Goal: Task Accomplishment & Management: Manage account settings

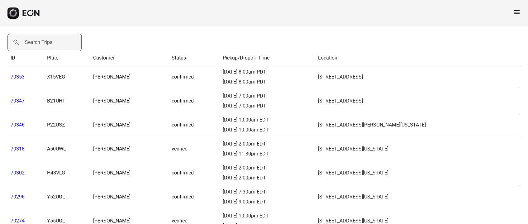
click at [33, 45] on label "Search Trips" at bounding box center [38, 42] width 27 height 7
click at [33, 45] on Trips "Search Trips" at bounding box center [44, 42] width 74 height 17
paste Trips "*****"
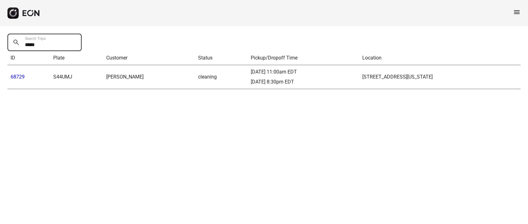
type Trips "*****"
click at [23, 76] on link "68729" at bounding box center [18, 77] width 14 height 6
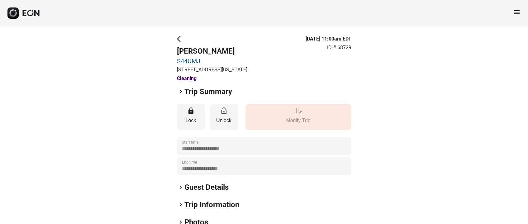
scroll to position [87, 0]
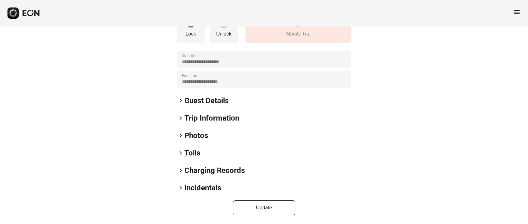
click at [206, 95] on div "**********" at bounding box center [264, 82] width 174 height 267
click at [206, 100] on h2 "Guest Details" at bounding box center [206, 101] width 44 height 10
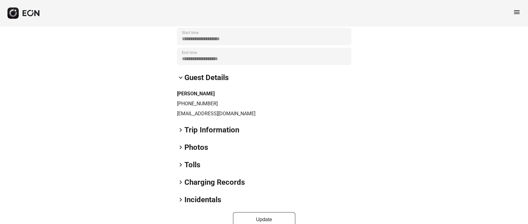
scroll to position [122, 0]
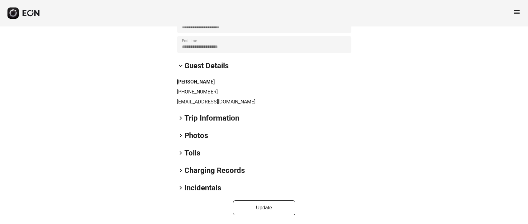
click at [197, 190] on h2 "Incidentals" at bounding box center [202, 188] width 37 height 10
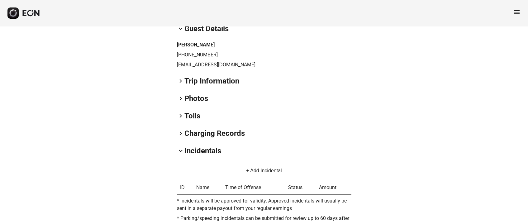
scroll to position [112, 0]
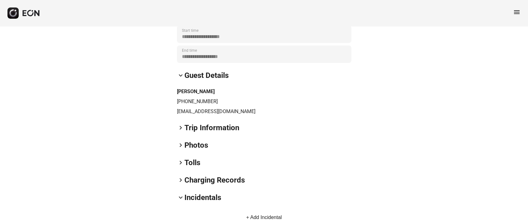
click at [191, 161] on h2 "Tolls" at bounding box center [192, 163] width 16 height 10
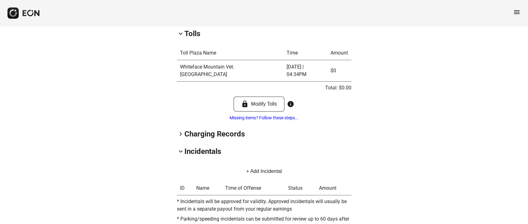
scroll to position [252, 0]
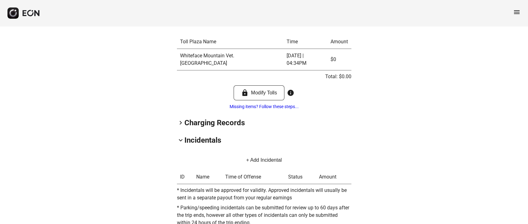
click at [218, 118] on h2 "Charging Records" at bounding box center [214, 123] width 60 height 10
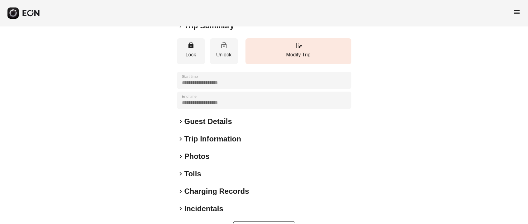
scroll to position [87, 0]
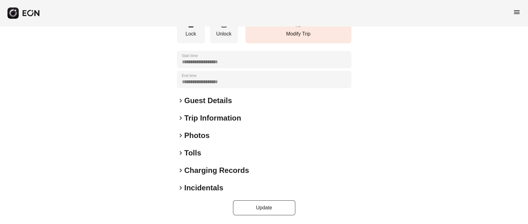
click at [207, 97] on h2 "Guest Details" at bounding box center [208, 101] width 48 height 10
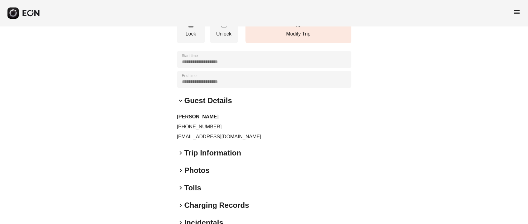
click at [180, 137] on p "davidzelda54@gmail.com" at bounding box center [264, 136] width 174 height 7
click at [180, 136] on p "davidzelda54@gmail.com" at bounding box center [264, 136] width 174 height 7
click at [181, 136] on p "davidzelda54@gmail.com" at bounding box center [264, 136] width 174 height 7
click at [182, 136] on p "davidzelda54@gmail.com" at bounding box center [264, 136] width 174 height 7
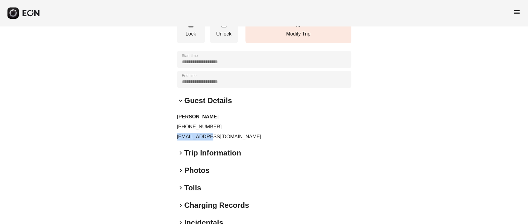
click at [182, 137] on p "davidzelda54@gmail.com" at bounding box center [264, 136] width 174 height 7
click at [183, 138] on p "davidzelda54@gmail.com" at bounding box center [264, 136] width 174 height 7
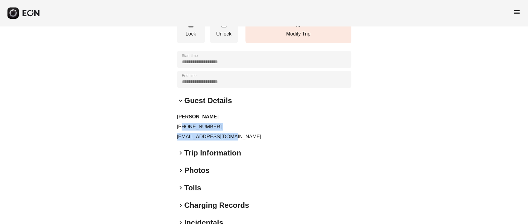
drag, startPoint x: 182, startPoint y: 127, endPoint x: 228, endPoint y: 132, distance: 46.1
click at [228, 132] on div "David Flynn +12135398773 davidzelda54@gmail.com" at bounding box center [264, 126] width 174 height 27
click at [227, 131] on div "David Flynn +12135398773 davidzelda54@gmail.com" at bounding box center [264, 126] width 174 height 27
drag, startPoint x: 183, startPoint y: 126, endPoint x: 215, endPoint y: 126, distance: 31.5
click at [215, 126] on p "+12135398773" at bounding box center [264, 126] width 174 height 7
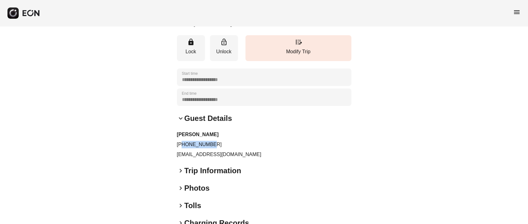
scroll to position [0, 0]
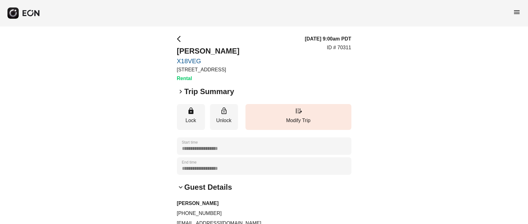
click at [347, 45] on p "ID # 70311" at bounding box center [339, 47] width 24 height 7
click at [348, 45] on p "ID # 70311" at bounding box center [339, 47] width 24 height 7
copy p "70311"
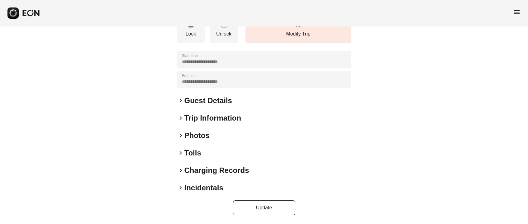
click at [202, 134] on h2 "Photos" at bounding box center [196, 136] width 25 height 10
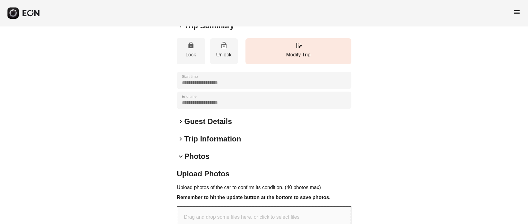
scroll to position [0, 0]
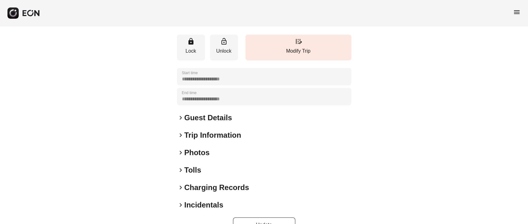
scroll to position [87, 0]
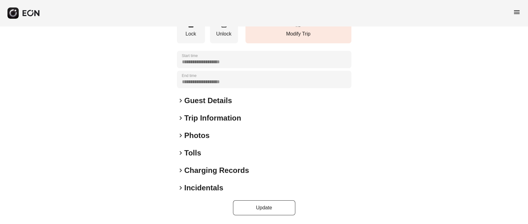
click at [197, 136] on h2 "Photos" at bounding box center [196, 136] width 25 height 10
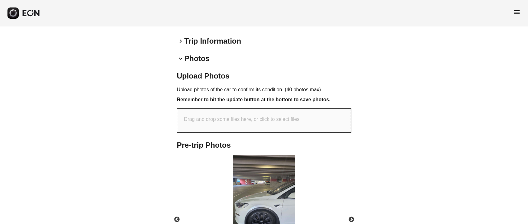
scroll to position [219, 0]
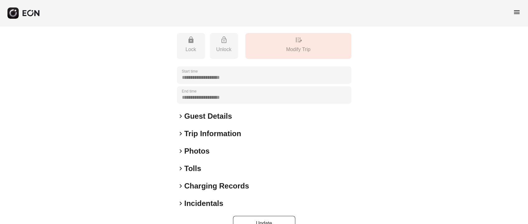
scroll to position [135, 0]
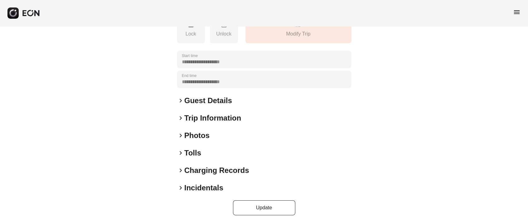
click at [199, 135] on h2 "Photos" at bounding box center [196, 136] width 25 height 10
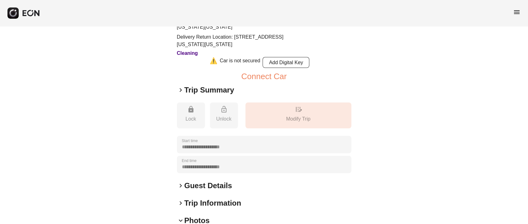
scroll to position [34, 0]
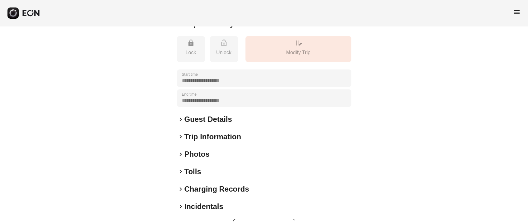
scroll to position [135, 0]
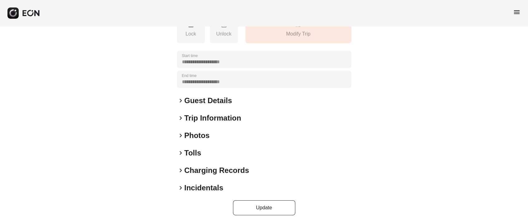
click at [207, 132] on h2 "Photos" at bounding box center [196, 136] width 25 height 10
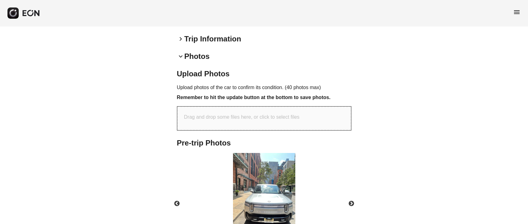
scroll to position [229, 0]
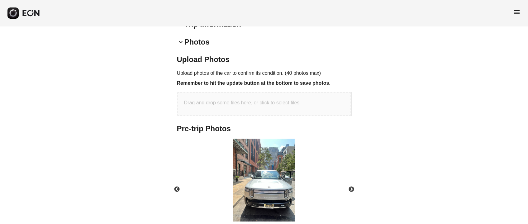
click at [240, 102] on p "Drag and drop some files here, or click to select files" at bounding box center [242, 102] width 116 height 7
type input "**********"
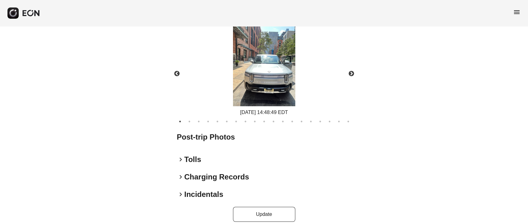
scroll to position [462, 0]
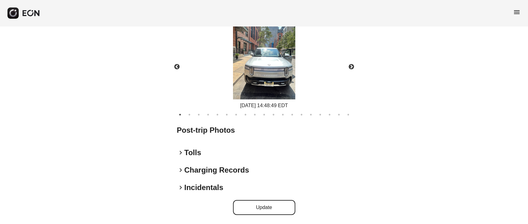
click at [268, 212] on button "Update" at bounding box center [264, 207] width 62 height 15
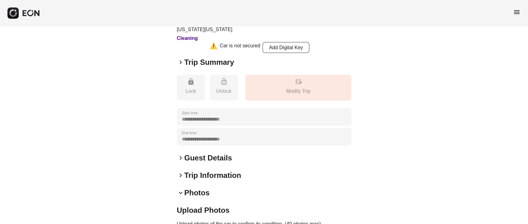
scroll to position [0, 0]
